Goal: Task Accomplishment & Management: Use online tool/utility

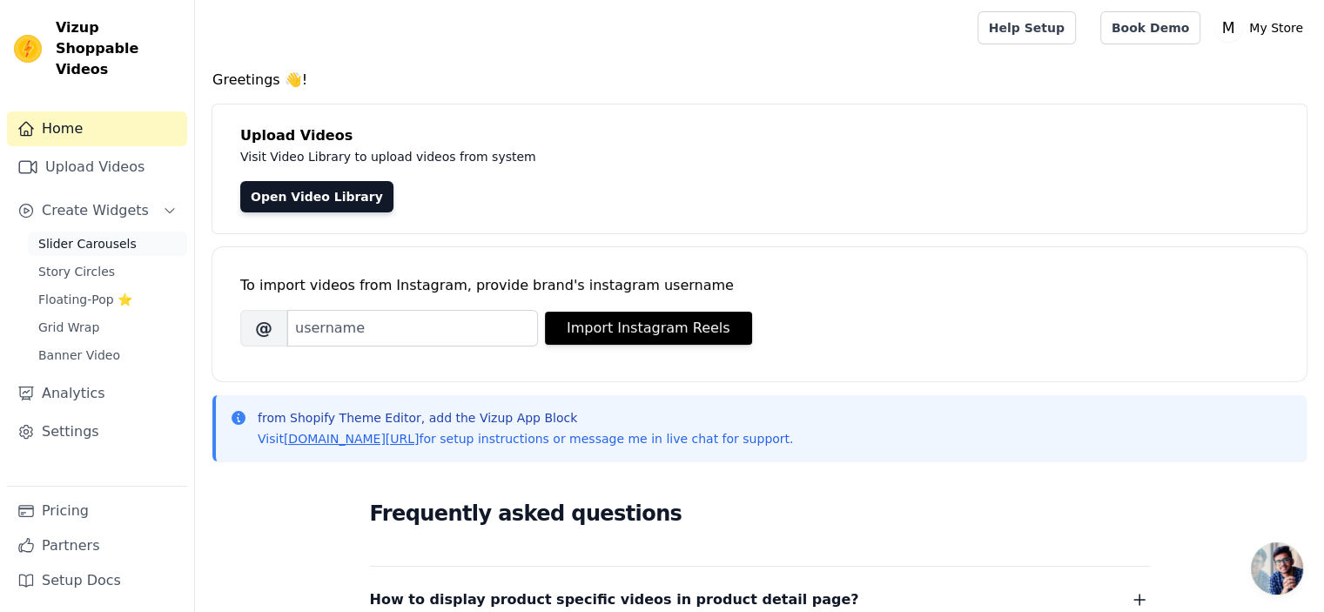
click at [124, 232] on link "Slider Carousels" at bounding box center [107, 244] width 159 height 24
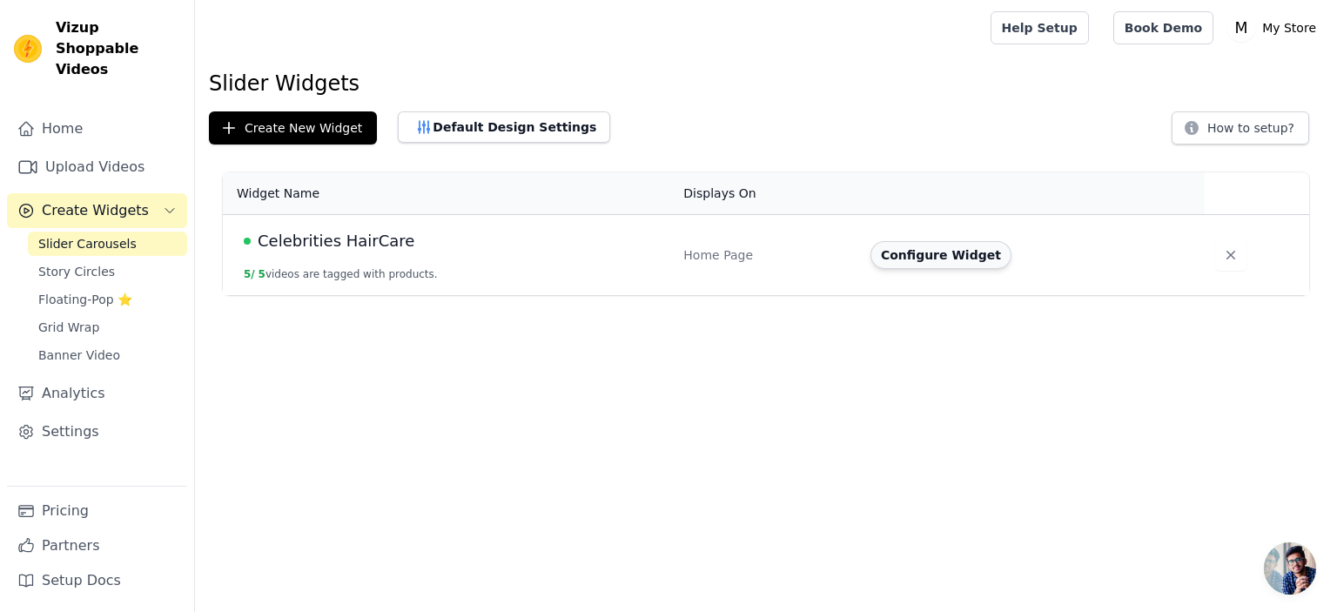
click at [933, 260] on button "Configure Widget" at bounding box center [940, 255] width 141 height 28
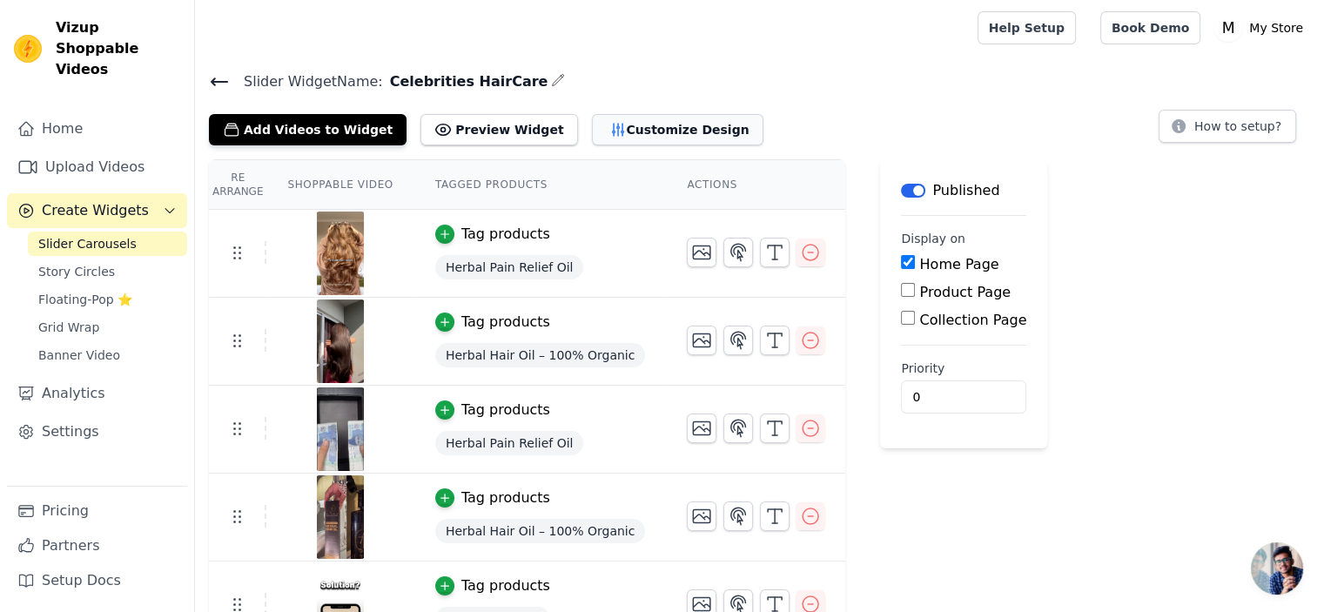
click at [592, 119] on button "Customize Design" at bounding box center [677, 129] width 171 height 31
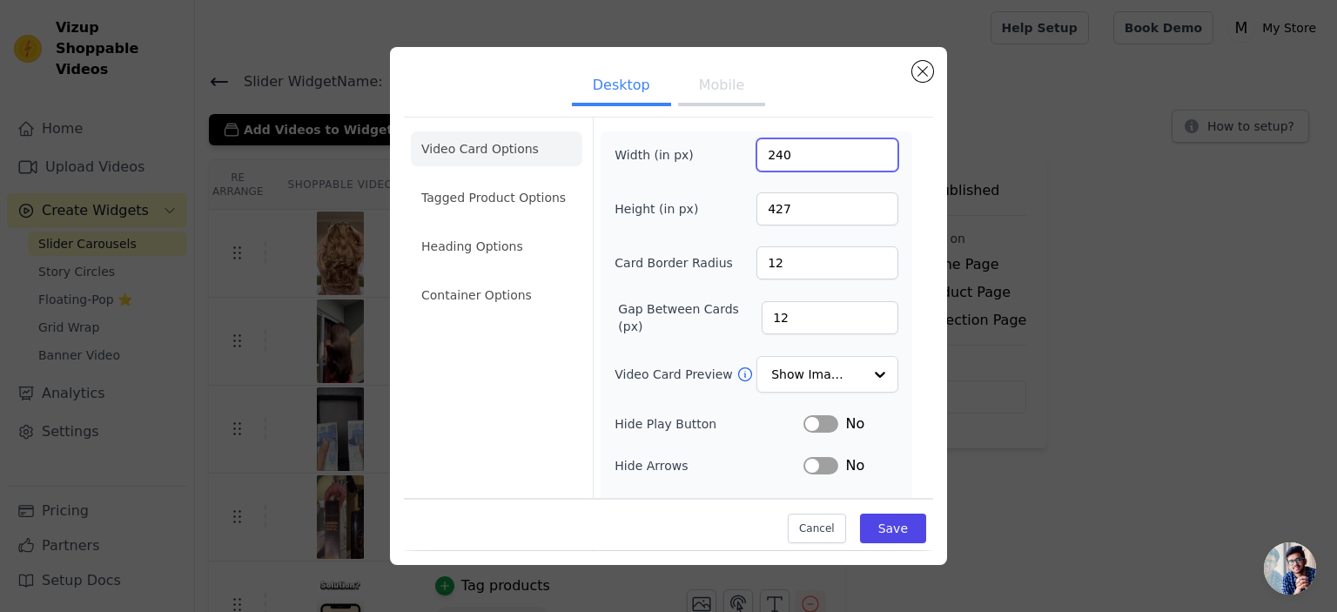
click at [771, 157] on input "240" at bounding box center [827, 154] width 142 height 33
type input "300"
click at [896, 530] on button "Save" at bounding box center [893, 529] width 66 height 30
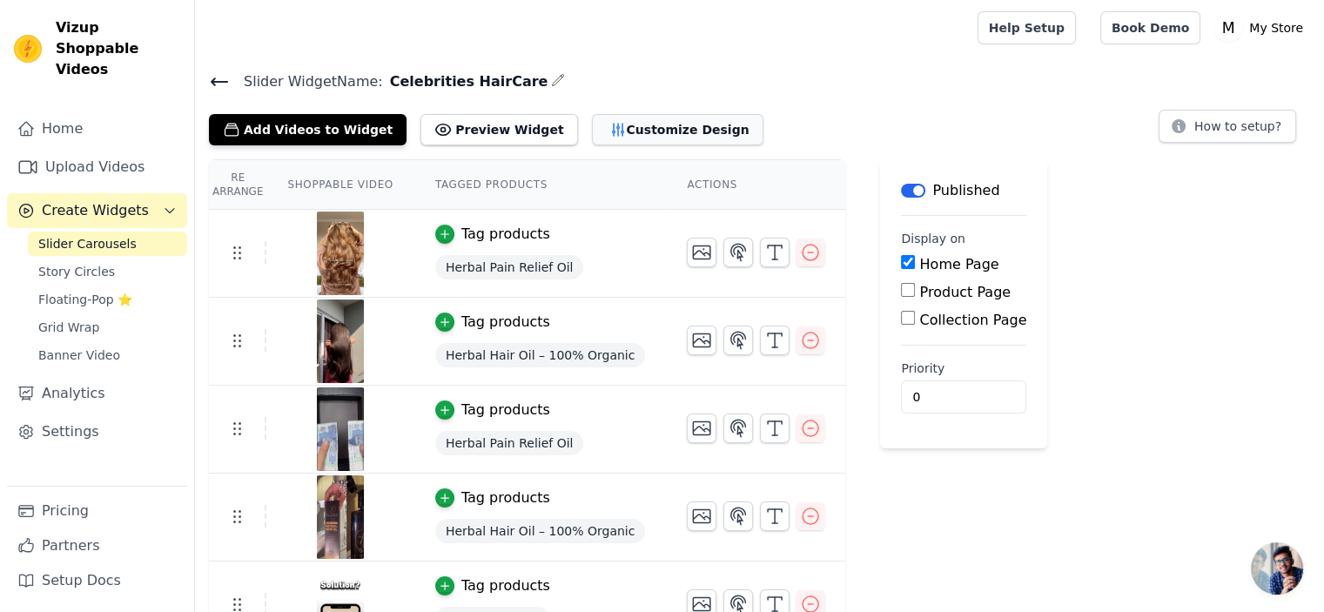
click at [592, 120] on button "Customize Design" at bounding box center [677, 129] width 171 height 31
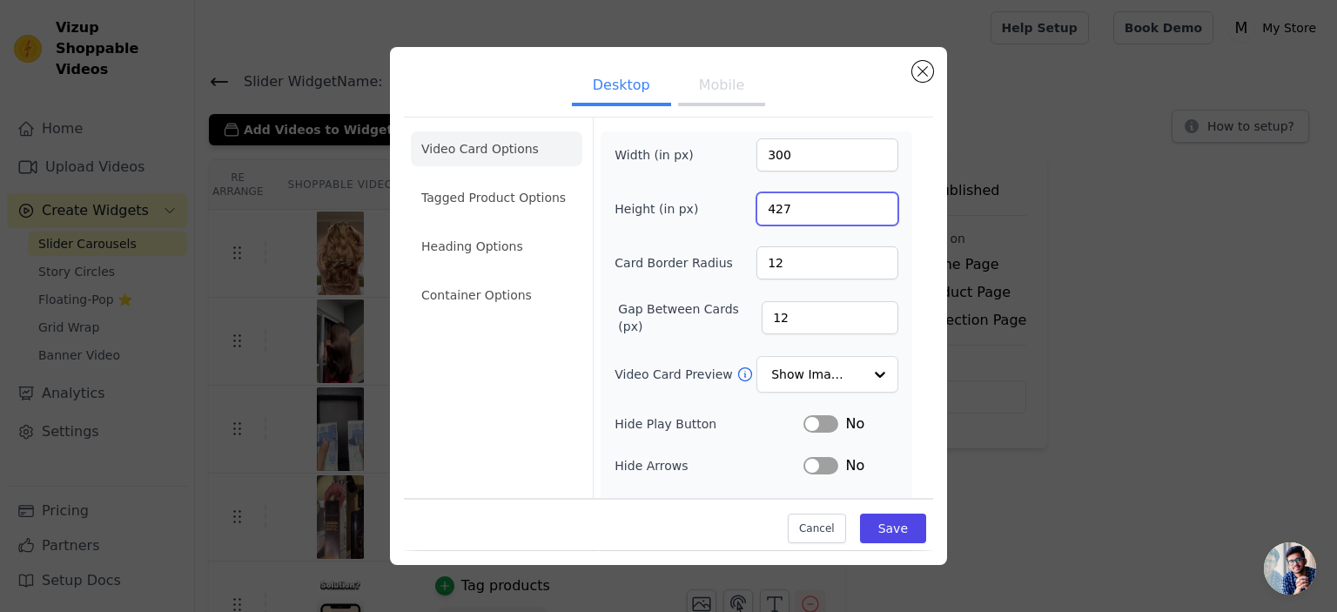
drag, startPoint x: 763, startPoint y: 214, endPoint x: 781, endPoint y: 209, distance: 18.2
click at [781, 209] on input "427" at bounding box center [827, 208] width 142 height 33
type input "480"
click at [881, 521] on button "Save" at bounding box center [893, 529] width 66 height 30
